Goal: Find specific page/section: Find specific page/section

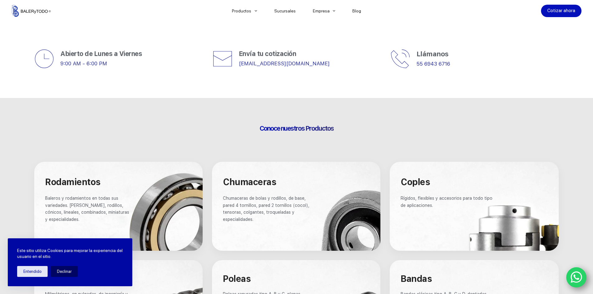
scroll to position [208, 0]
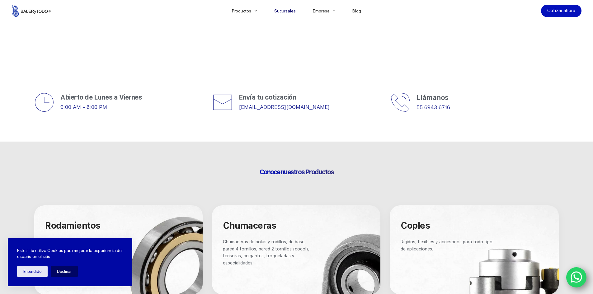
click at [294, 11] on link "Sucursales" at bounding box center [285, 11] width 39 height 0
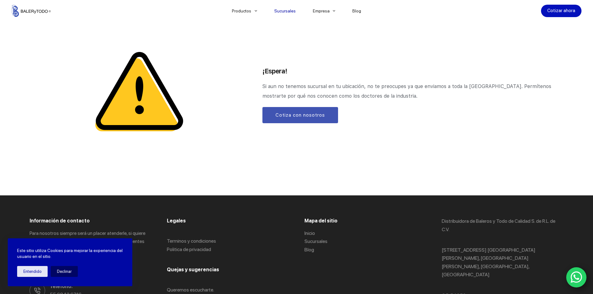
scroll to position [789, 0]
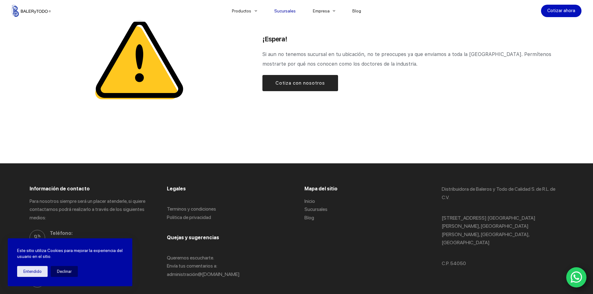
click at [308, 90] on link "Cotiza con nosotros" at bounding box center [301, 83] width 76 height 16
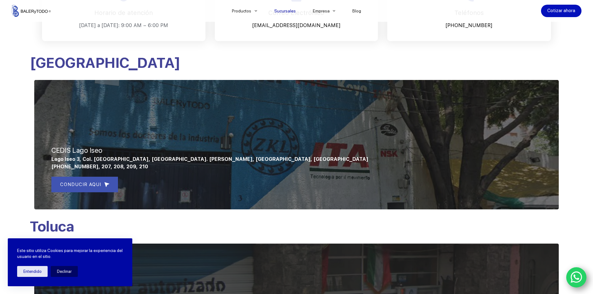
scroll to position [166, 0]
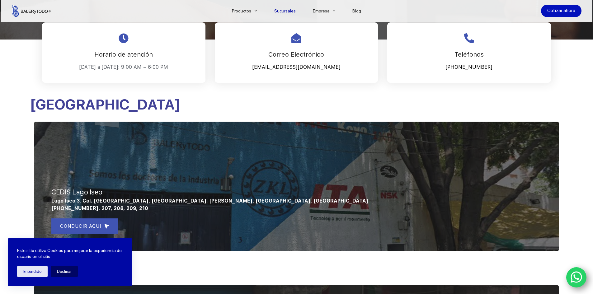
drag, startPoint x: 263, startPoint y: 132, endPoint x: 198, endPoint y: 66, distance: 92.3
drag, startPoint x: 198, startPoint y: 66, endPoint x: 359, endPoint y: 112, distance: 167.7
click at [359, 112] on div "CEDIS Lago Iseo Lago Iseo 3, Col. [GEOGRAPHIC_DATA], [GEOGRAPHIC_DATA]. [PERSON…" at bounding box center [296, 181] width 525 height 139
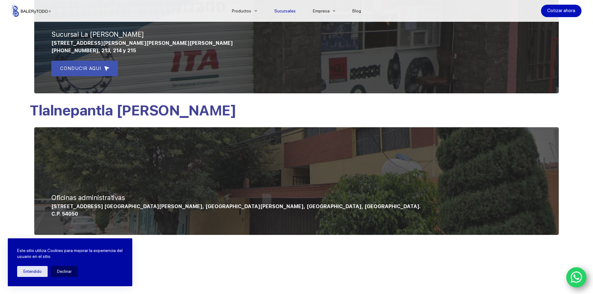
scroll to position [540, 0]
